Goal: Entertainment & Leisure: Consume media (video, audio)

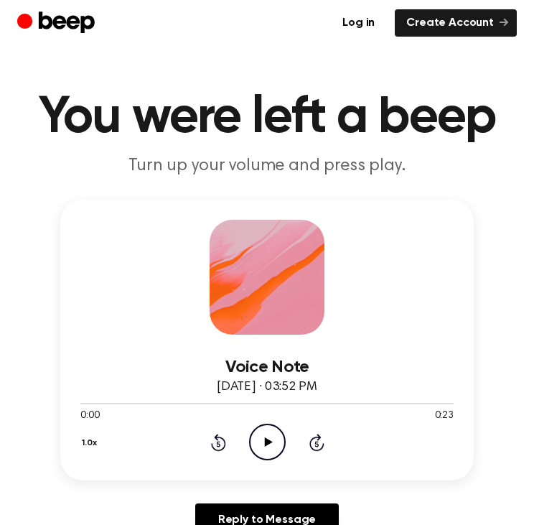
click at [266, 439] on icon at bounding box center [268, 441] width 8 height 9
click at [257, 438] on icon "Play Audio" at bounding box center [267, 442] width 37 height 37
click at [267, 442] on icon at bounding box center [268, 441] width 8 height 9
click at [267, 442] on icon "Pause Audio" at bounding box center [267, 442] width 37 height 37
click at [267, 442] on icon at bounding box center [268, 441] width 8 height 9
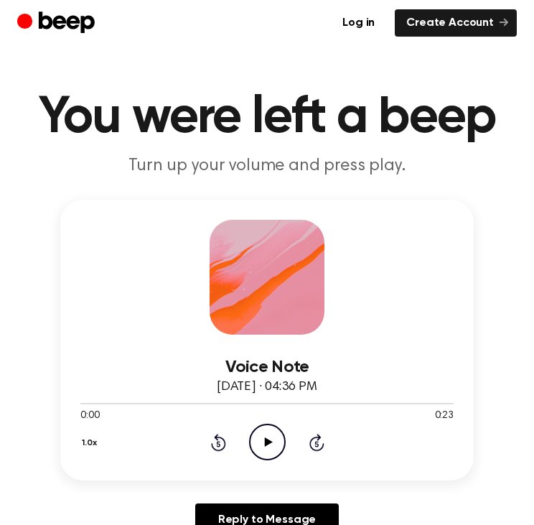
click at [268, 444] on icon "Play Audio" at bounding box center [267, 442] width 37 height 37
